Goal: Use online tool/utility: Utilize a website feature to perform a specific function

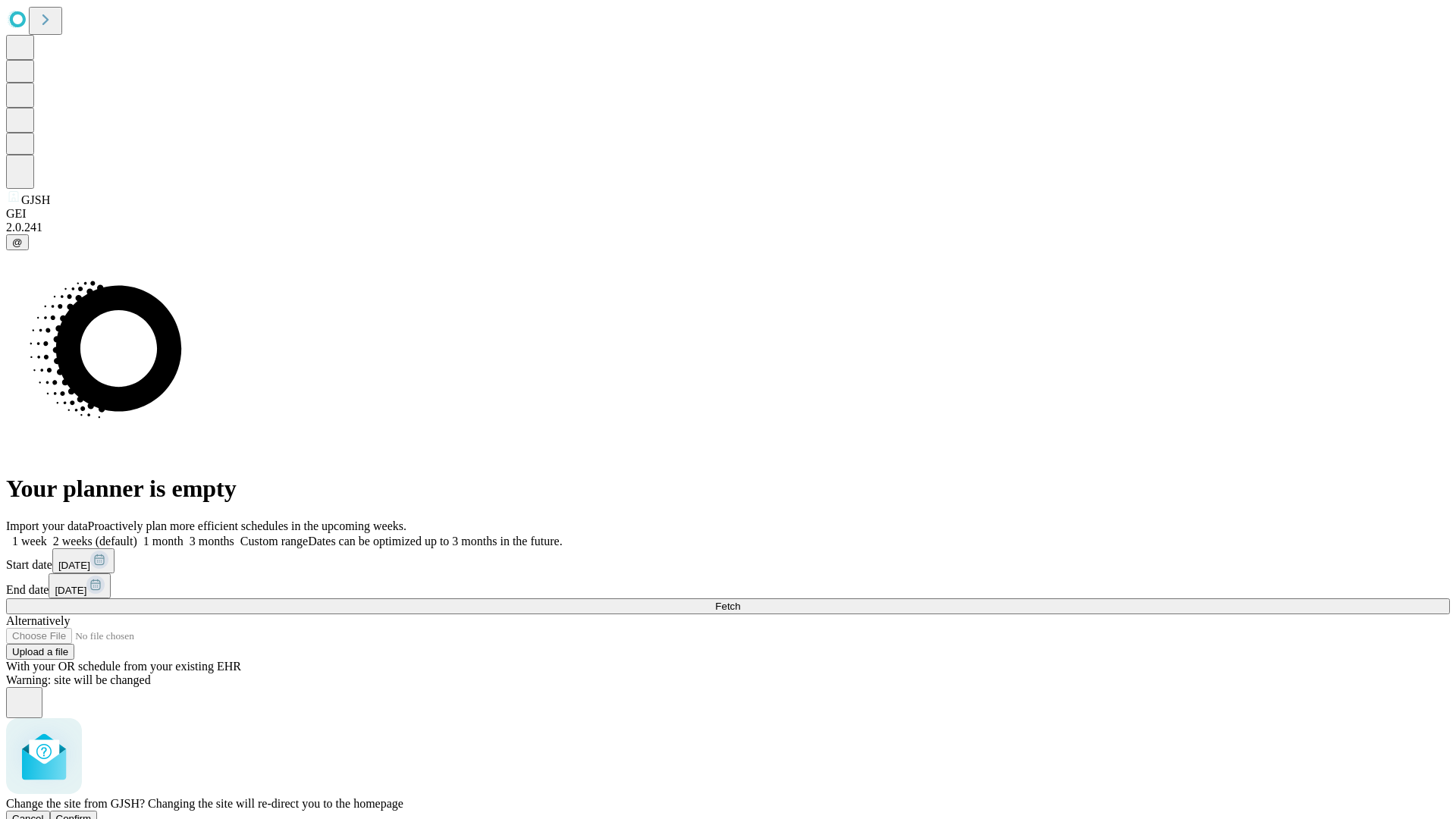
click at [92, 813] on span "Confirm" at bounding box center [74, 819] width 36 height 12
click at [183, 535] on label "1 month" at bounding box center [161, 541] width 46 height 13
click at [740, 601] on span "Fetch" at bounding box center [728, 607] width 25 height 12
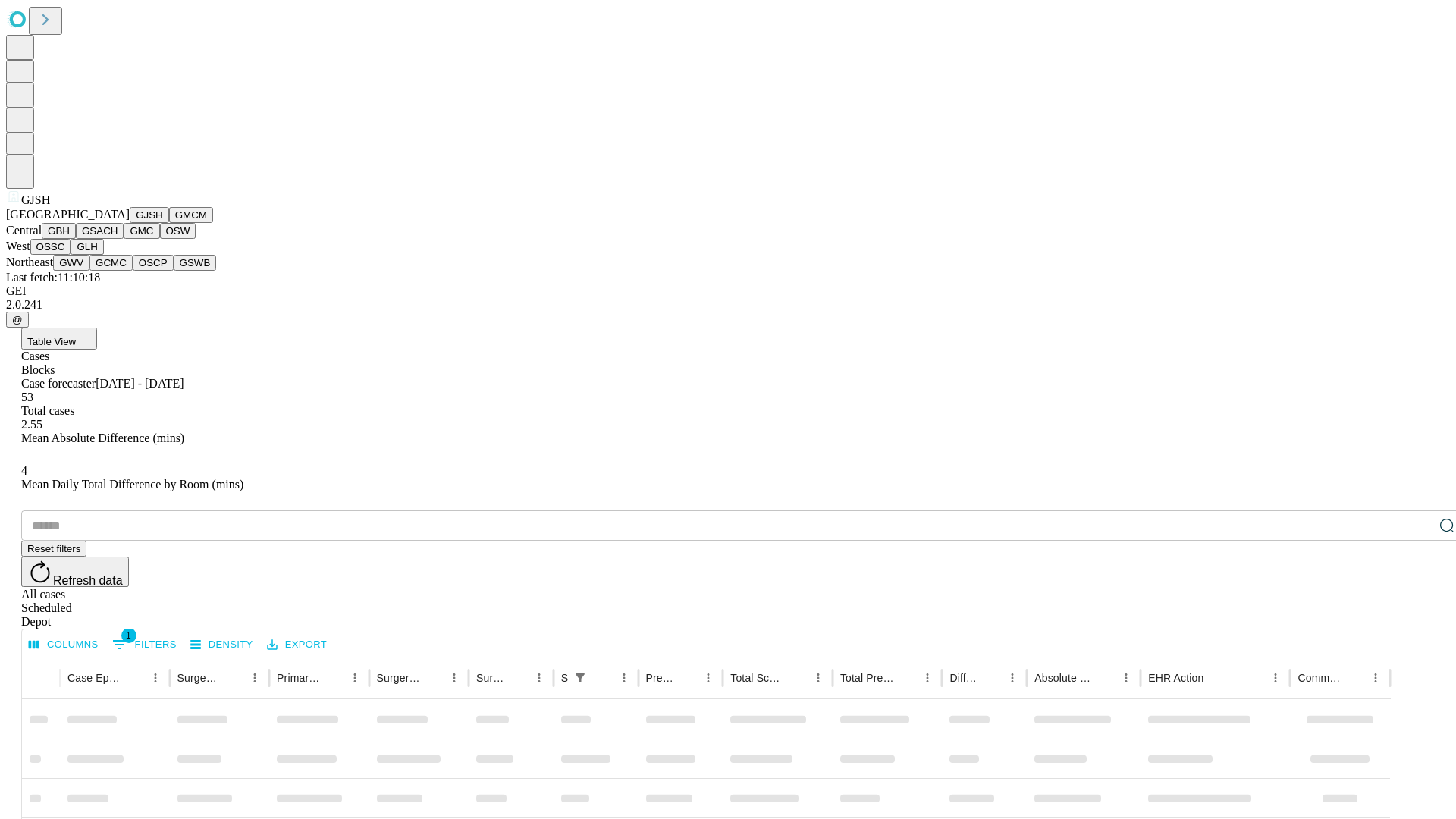
click at [169, 223] on button "GMCM" at bounding box center [191, 215] width 44 height 16
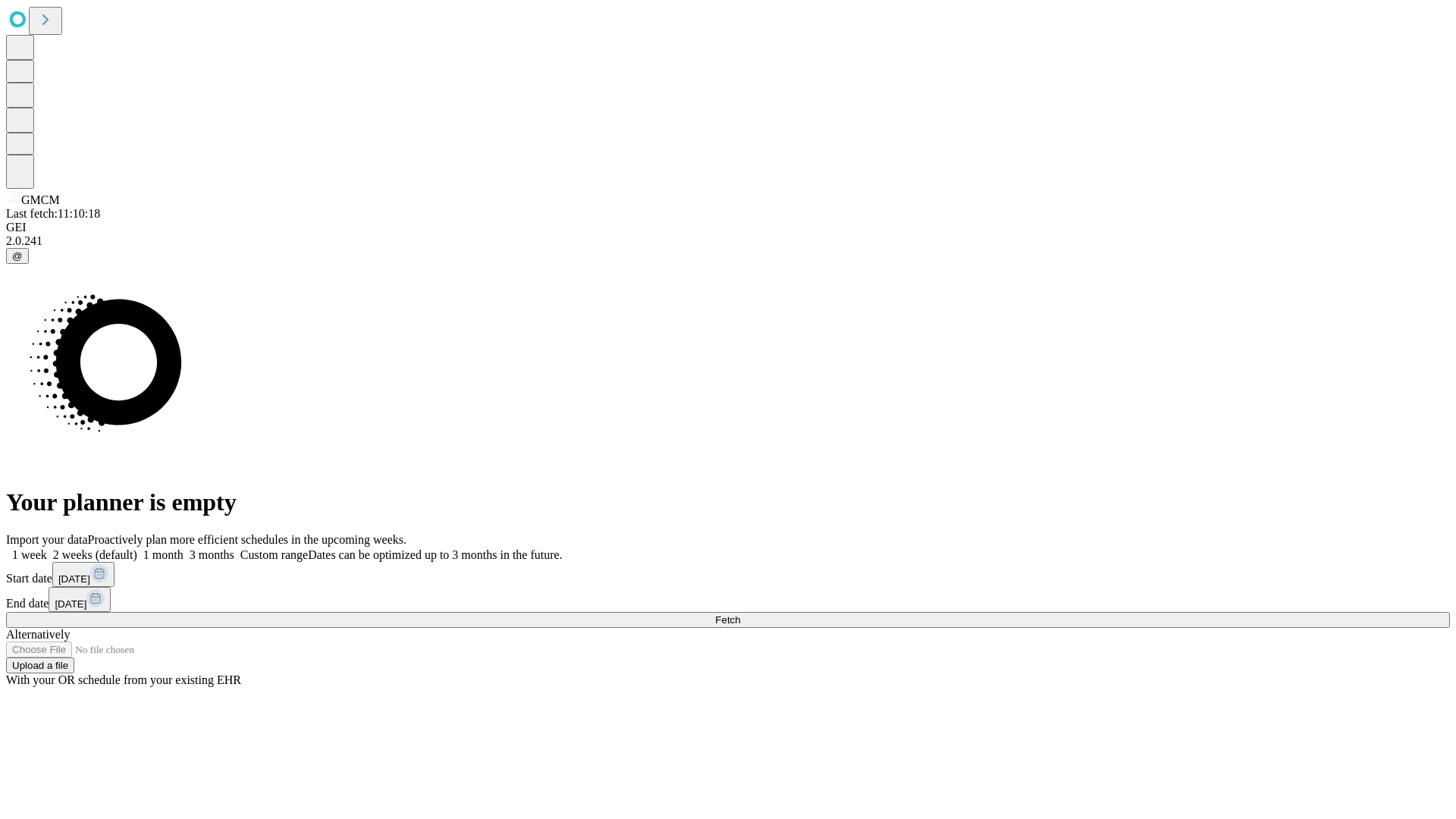
click at [183, 549] on label "1 month" at bounding box center [161, 555] width 46 height 13
click at [740, 614] on span "Fetch" at bounding box center [728, 620] width 25 height 12
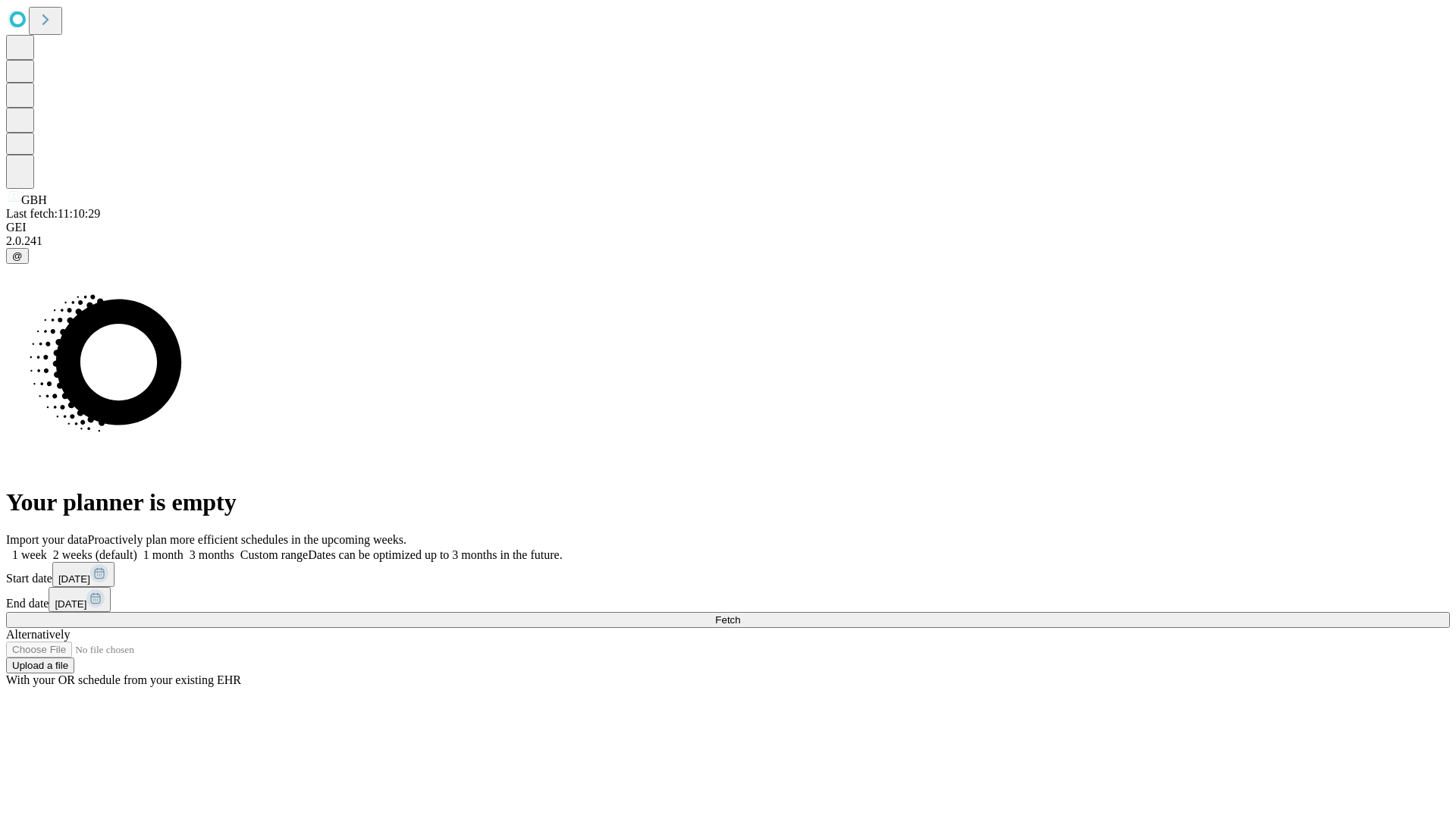
click at [183, 549] on label "1 month" at bounding box center [161, 555] width 46 height 13
click at [740, 614] on span "Fetch" at bounding box center [728, 620] width 25 height 12
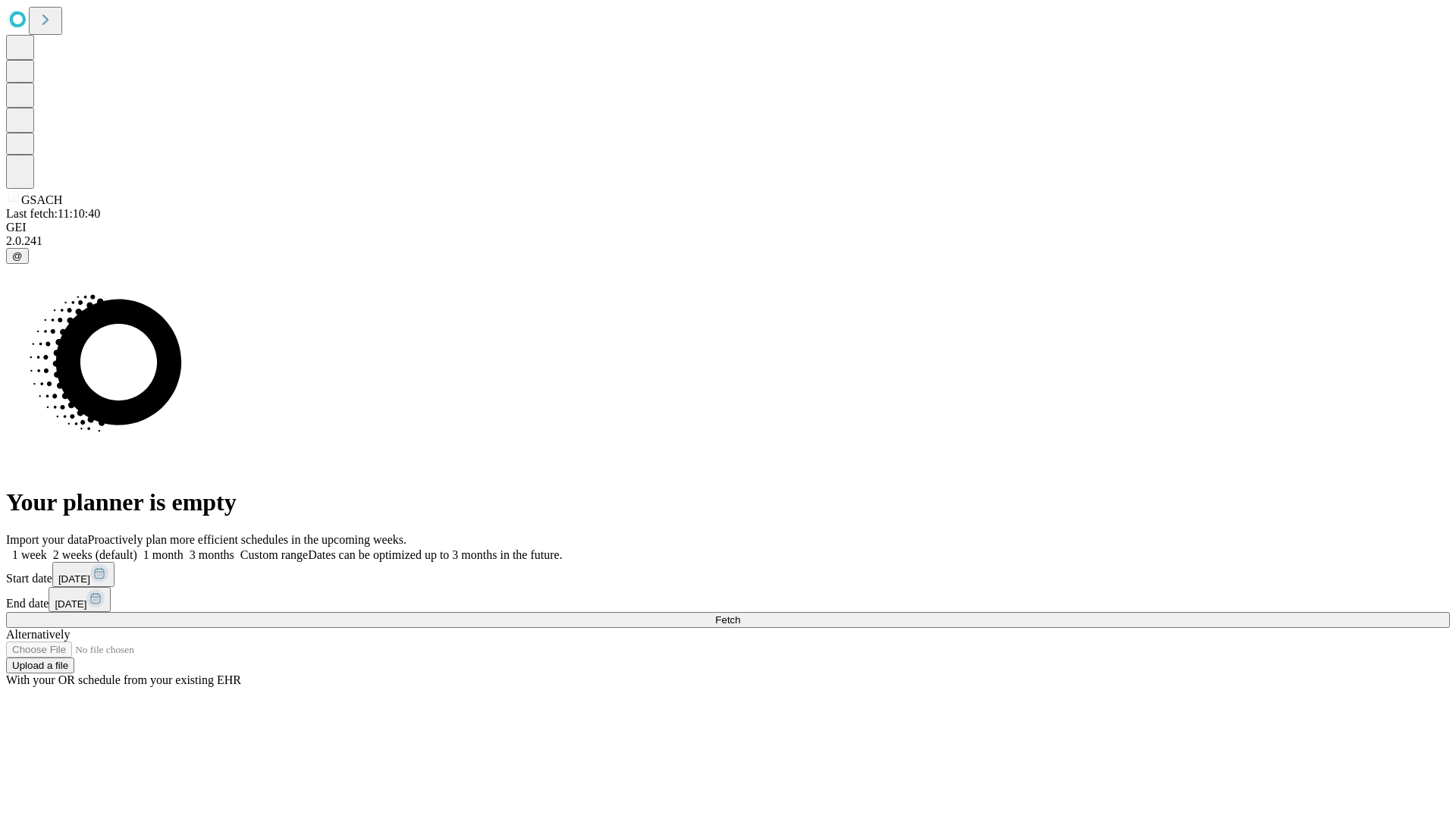
click at [183, 549] on label "1 month" at bounding box center [161, 555] width 46 height 13
click at [740, 614] on span "Fetch" at bounding box center [728, 620] width 25 height 12
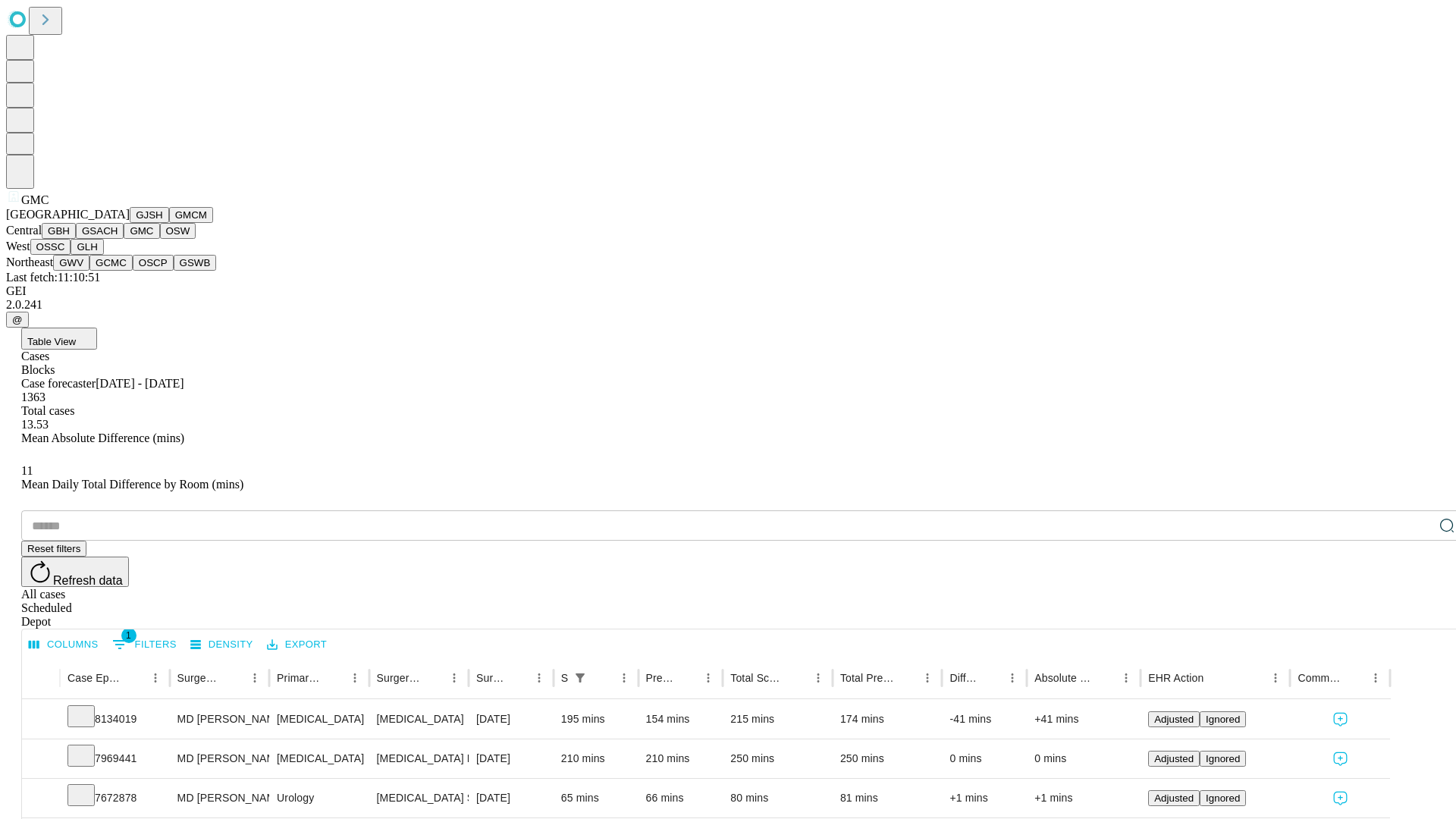
click at [160, 239] on button "OSW" at bounding box center [178, 230] width 36 height 16
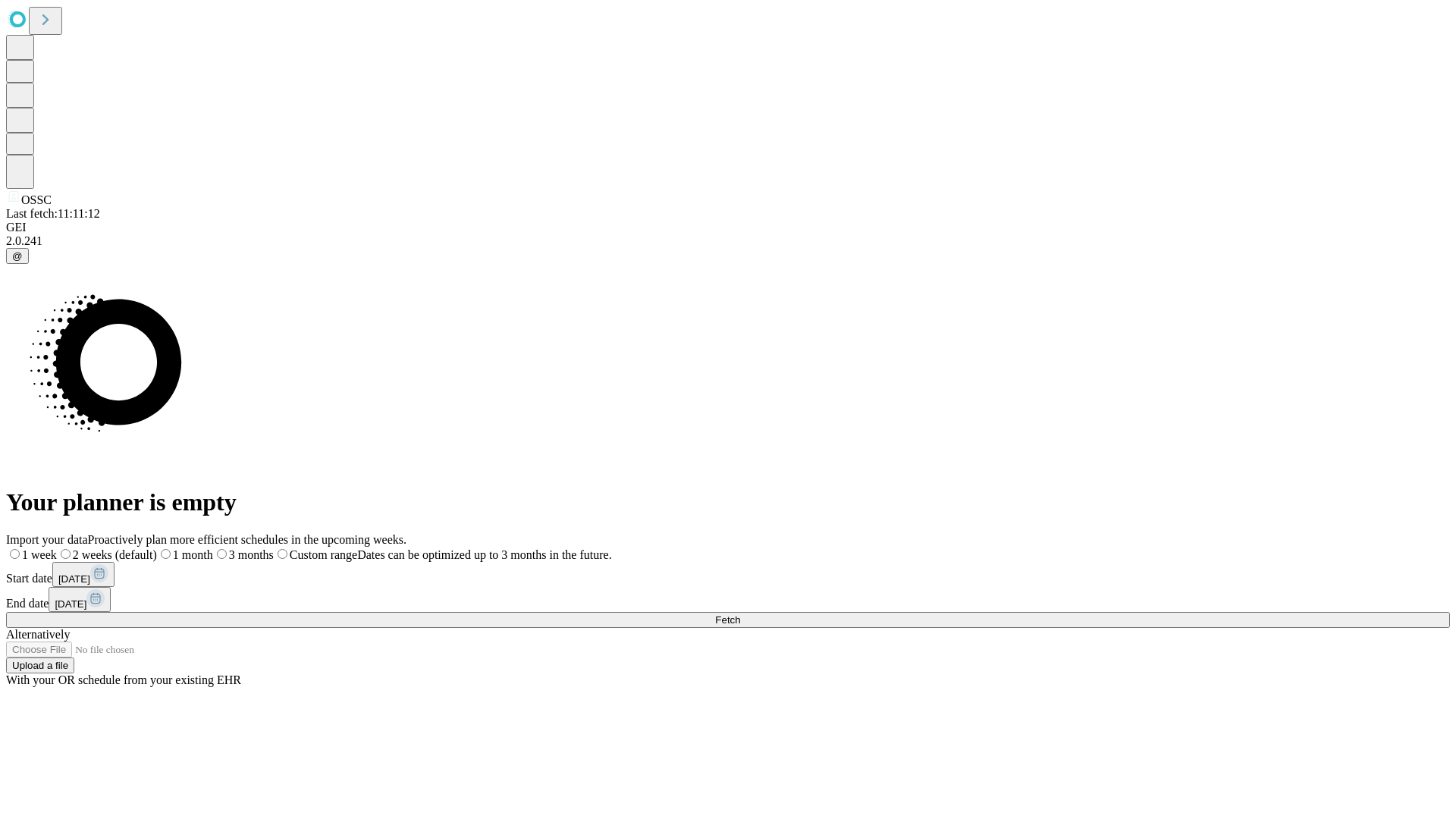
click at [213, 549] on label "1 month" at bounding box center [185, 555] width 56 height 13
click at [740, 614] on span "Fetch" at bounding box center [728, 620] width 25 height 12
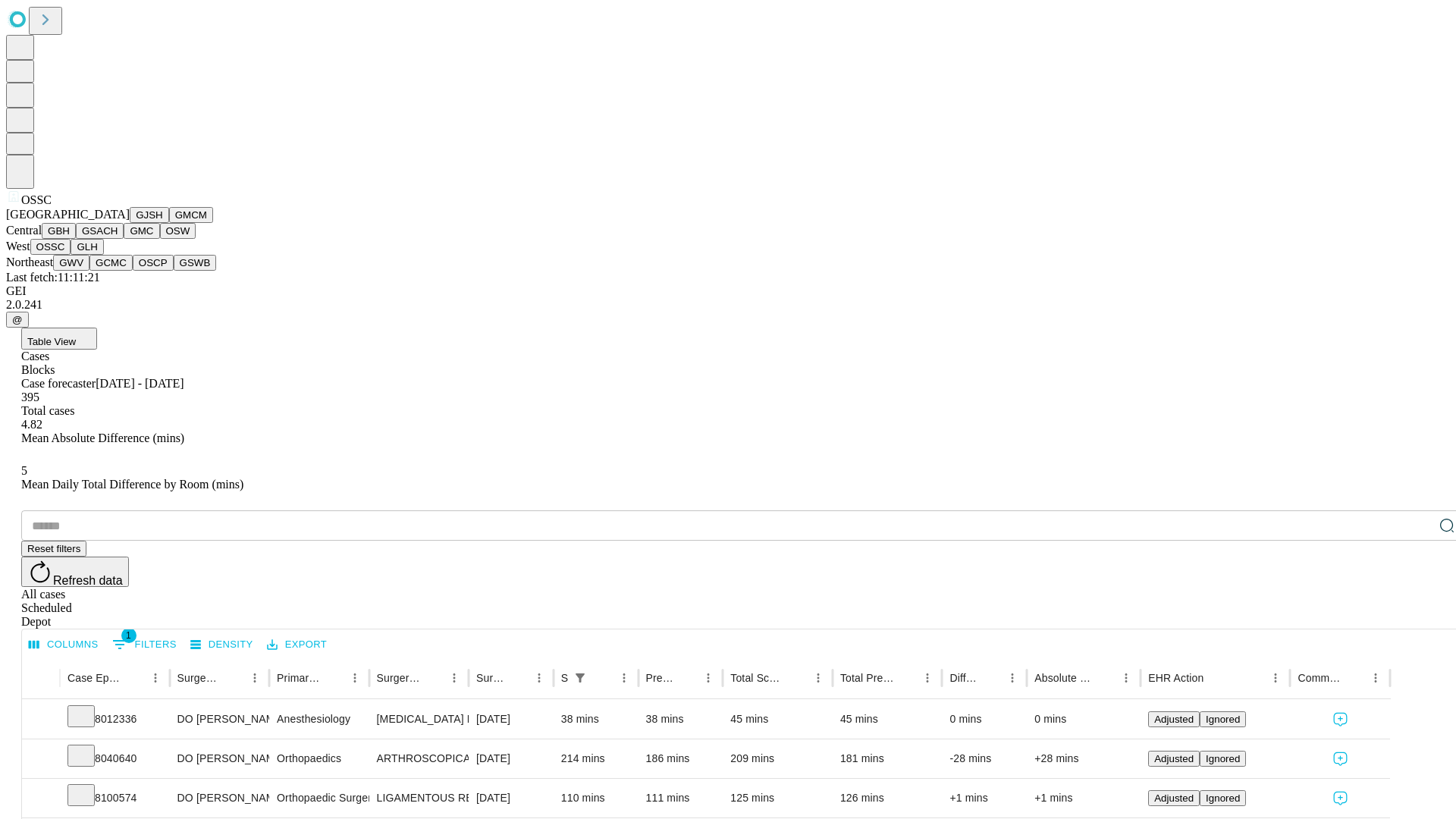
click at [103, 254] on button "GLH" at bounding box center [86, 246] width 32 height 16
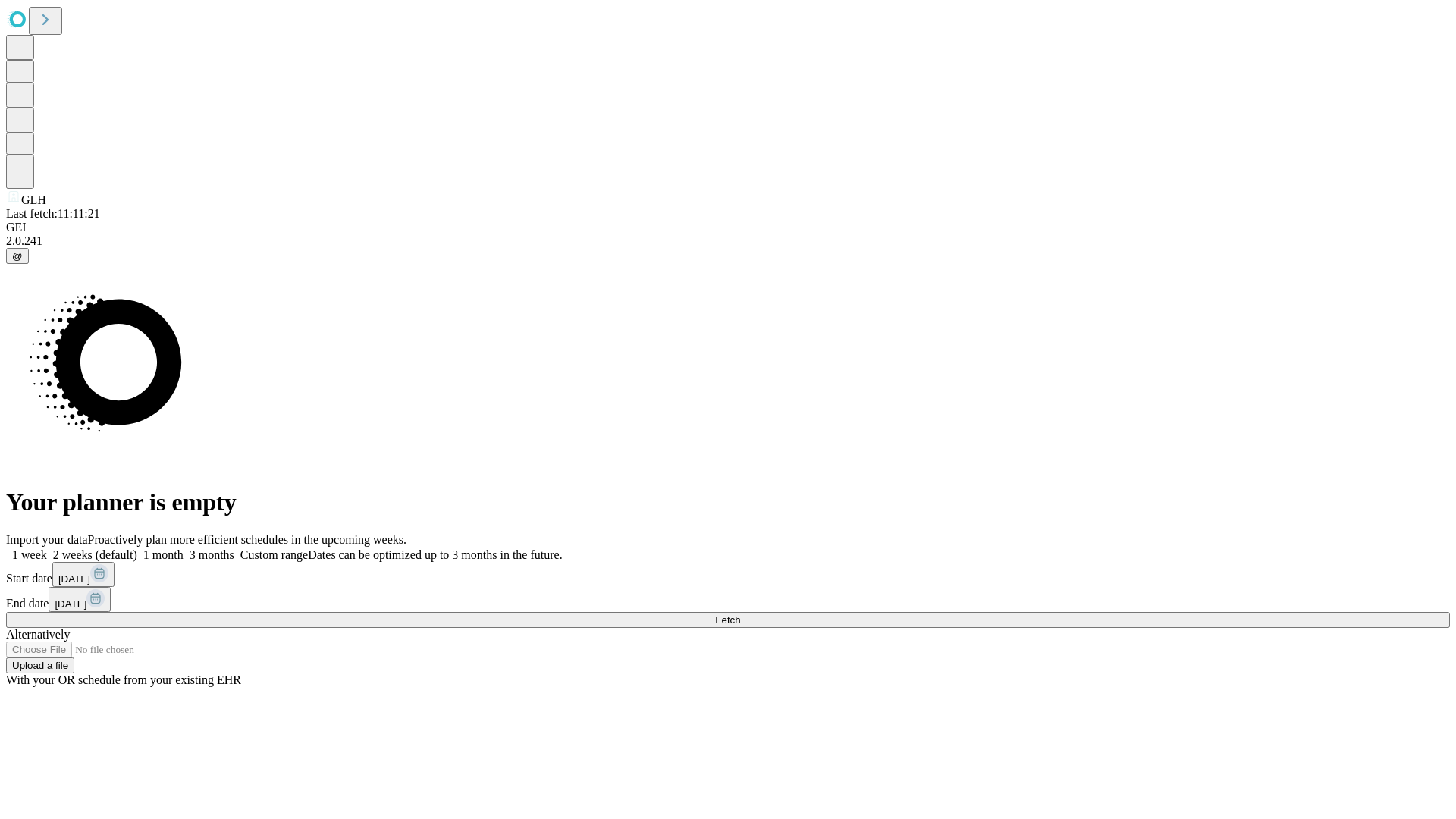
click at [183, 549] on label "1 month" at bounding box center [161, 555] width 46 height 13
click at [740, 614] on span "Fetch" at bounding box center [728, 620] width 25 height 12
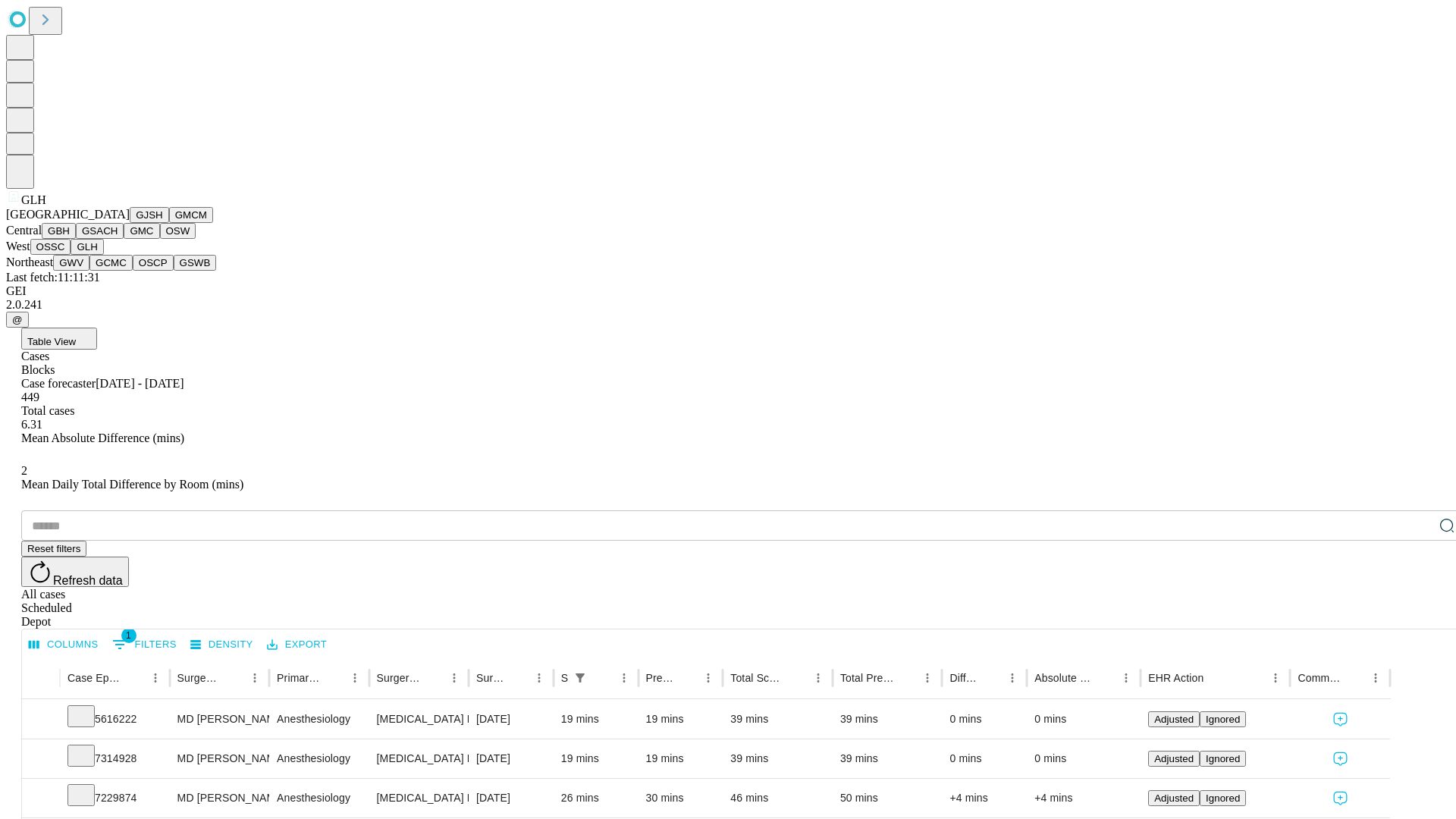
click at [89, 271] on button "GWV" at bounding box center [71, 262] width 36 height 16
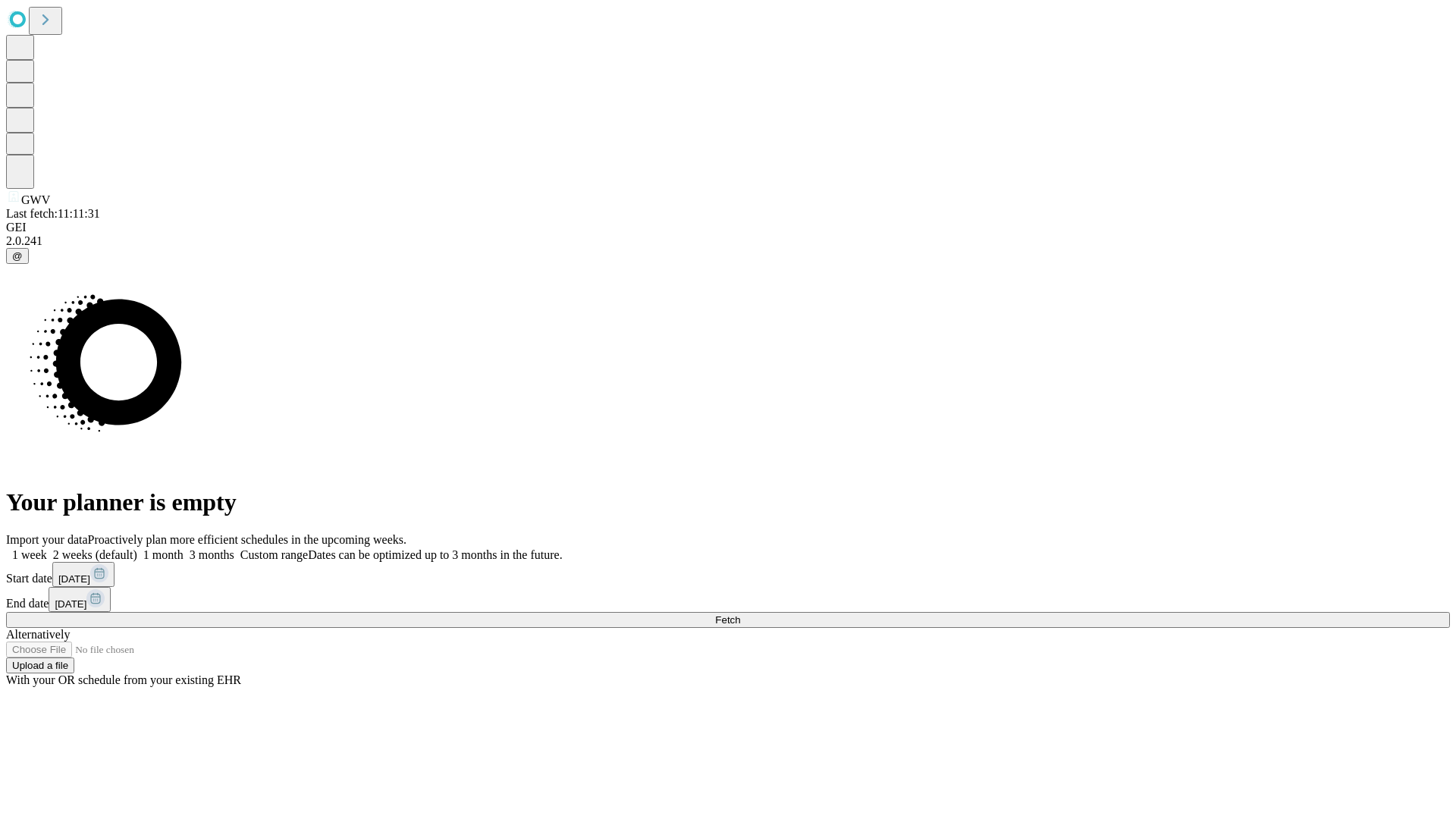
click at [183, 549] on label "1 month" at bounding box center [161, 555] width 46 height 13
click at [740, 614] on span "Fetch" at bounding box center [728, 620] width 25 height 12
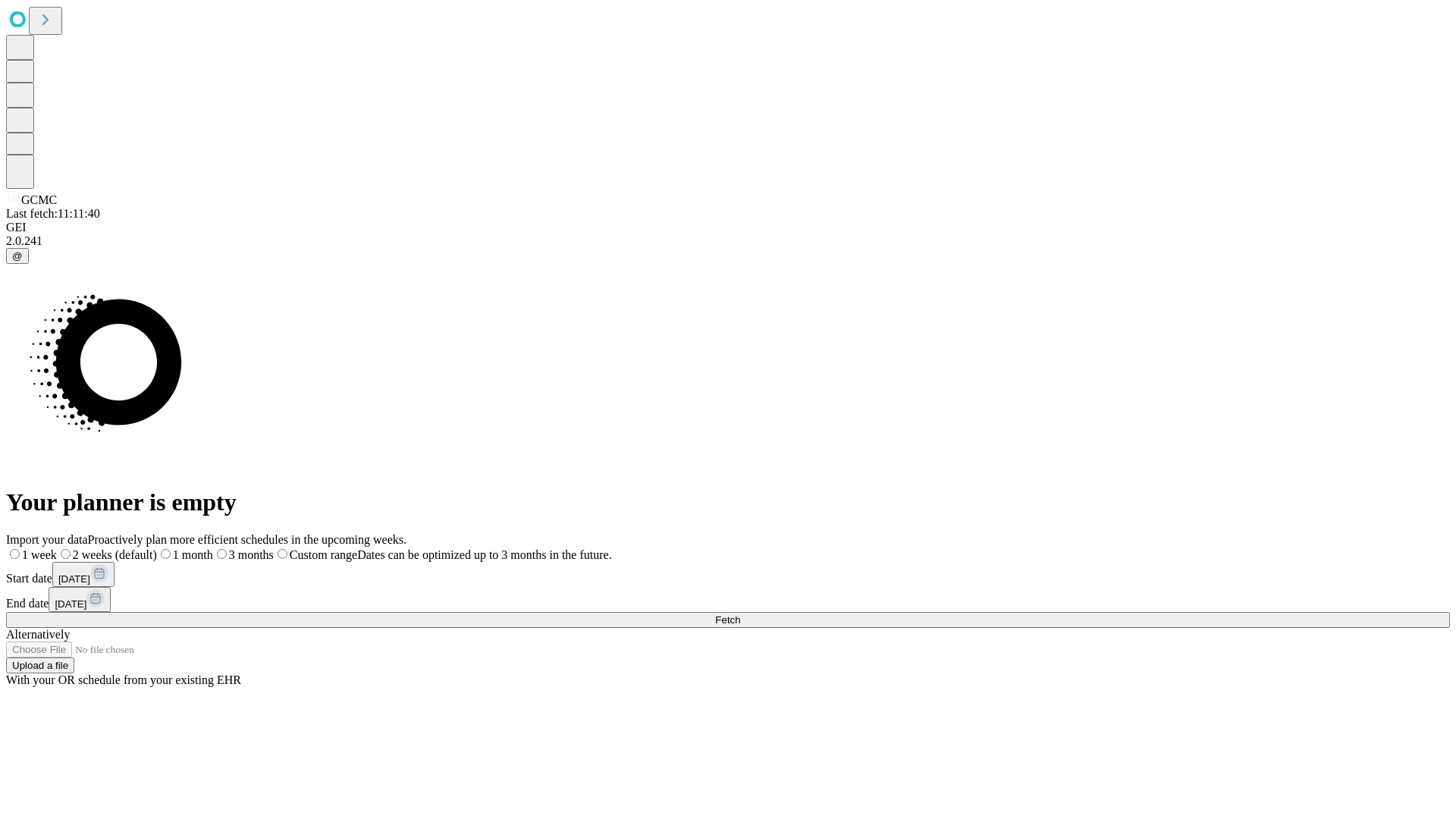
click at [213, 549] on label "1 month" at bounding box center [185, 555] width 56 height 13
click at [740, 614] on span "Fetch" at bounding box center [728, 620] width 25 height 12
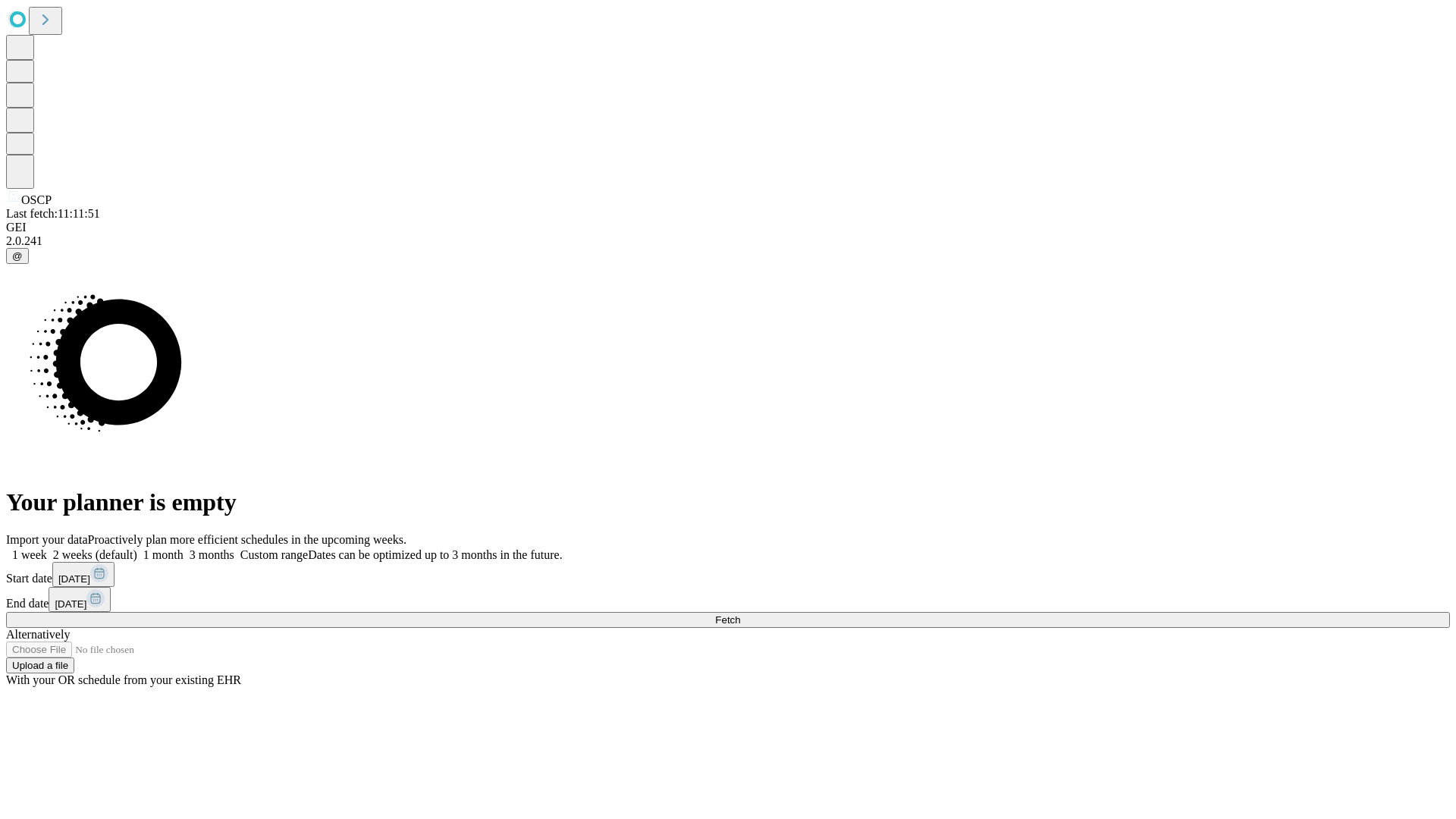
click at [740, 614] on span "Fetch" at bounding box center [728, 620] width 25 height 12
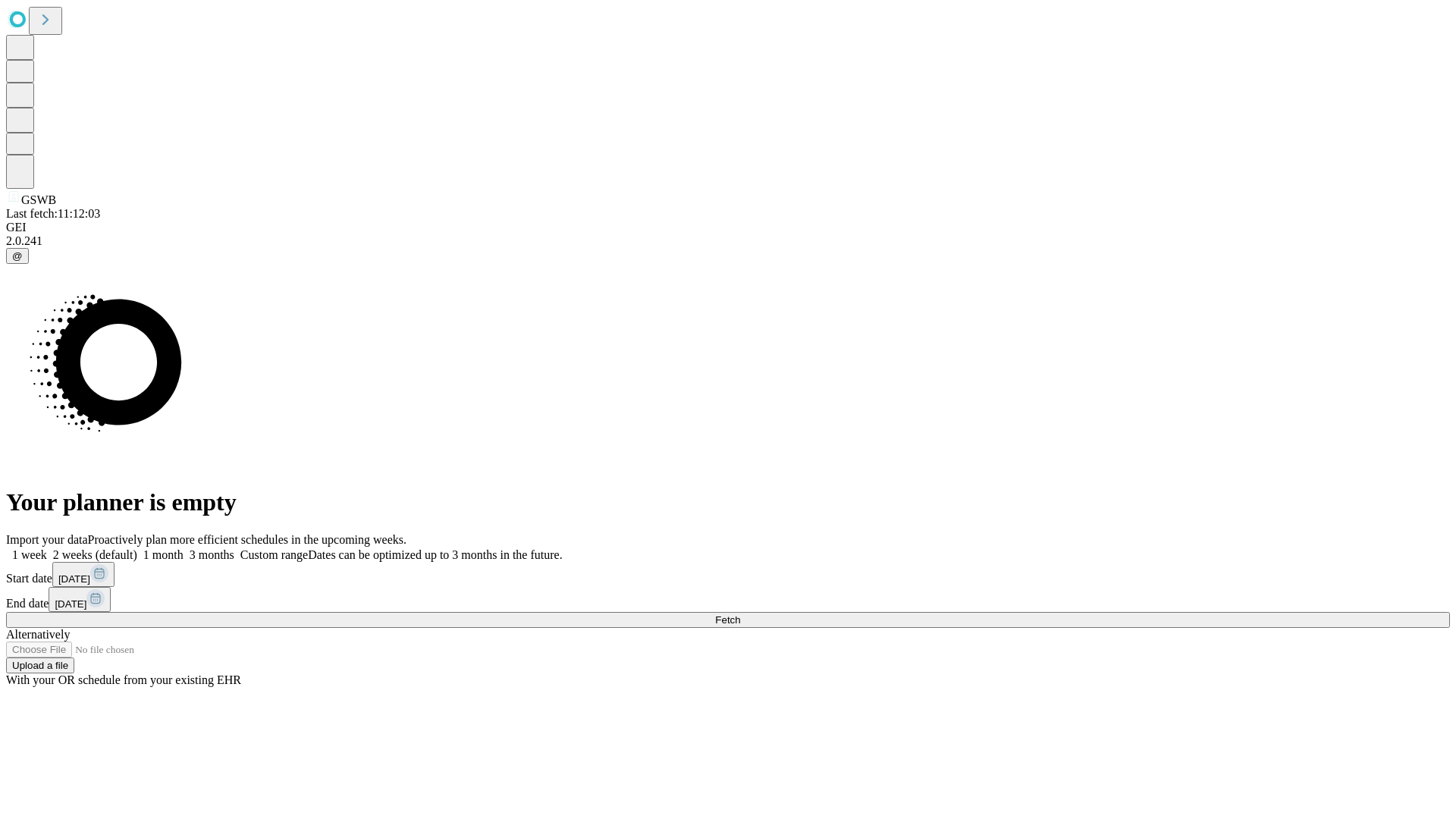
click at [183, 549] on label "1 month" at bounding box center [161, 555] width 46 height 13
click at [740, 614] on span "Fetch" at bounding box center [728, 620] width 25 height 12
